Goal: Transaction & Acquisition: Book appointment/travel/reservation

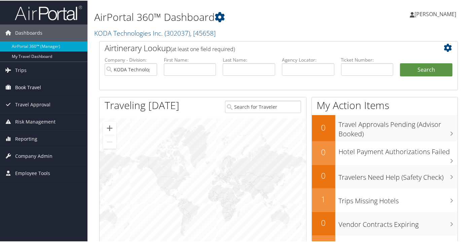
click at [26, 86] on span "Book Travel" at bounding box center [28, 86] width 26 height 17
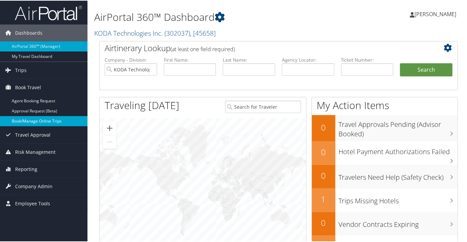
click at [35, 119] on link "Book/Manage Online Trips" at bounding box center [43, 120] width 87 height 10
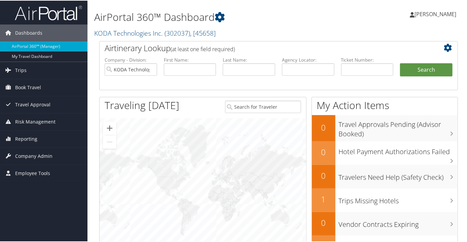
click at [429, 13] on span "[PERSON_NAME]" at bounding box center [435, 13] width 42 height 7
